Goal: Information Seeking & Learning: Learn about a topic

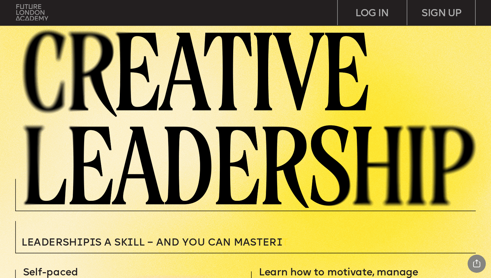
click at [38, 12] on img at bounding box center [32, 12] width 32 height 16
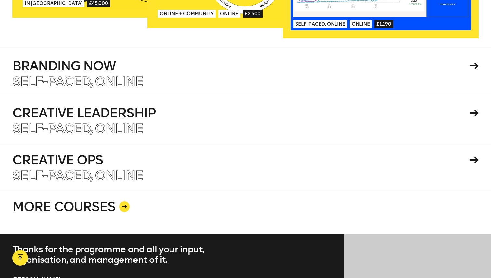
scroll to position [1162, 0]
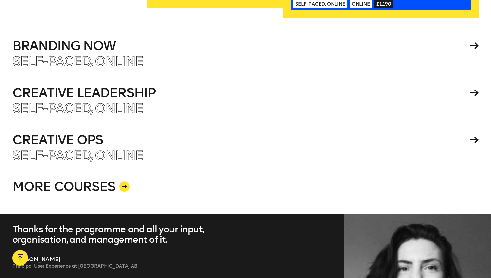
click at [92, 178] on link "MORE COURSES" at bounding box center [245, 192] width 466 height 44
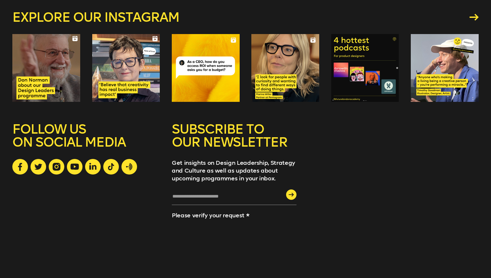
scroll to position [874, 0]
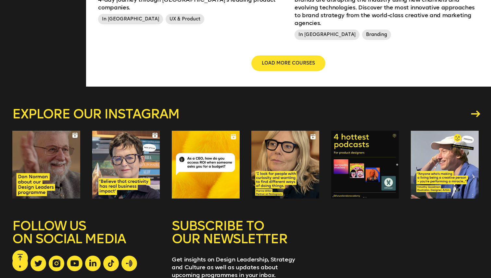
click at [473, 111] on icon at bounding box center [475, 114] width 9 height 7
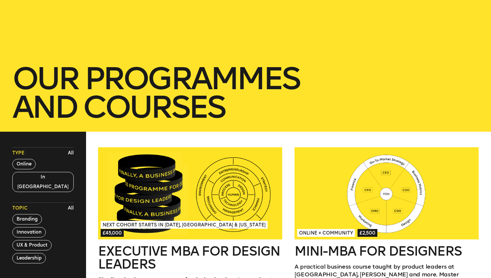
scroll to position [0, 0]
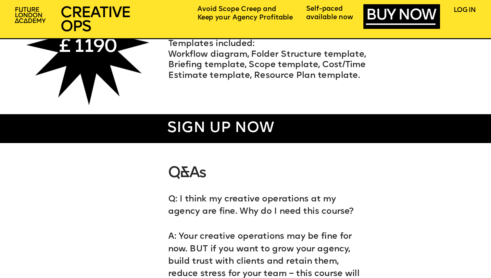
scroll to position [3045, 0]
